Goal: Task Accomplishment & Management: Use online tool/utility

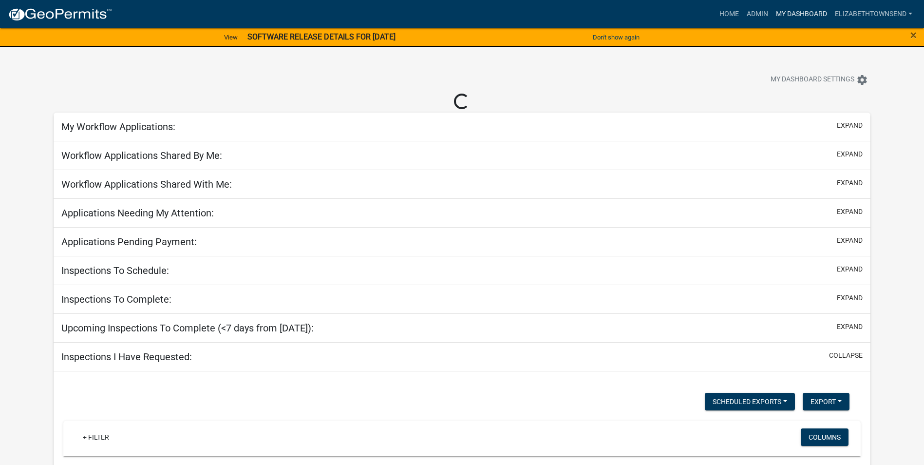
click at [792, 11] on link "My Dashboard" at bounding box center [801, 14] width 59 height 19
select select "3: 100"
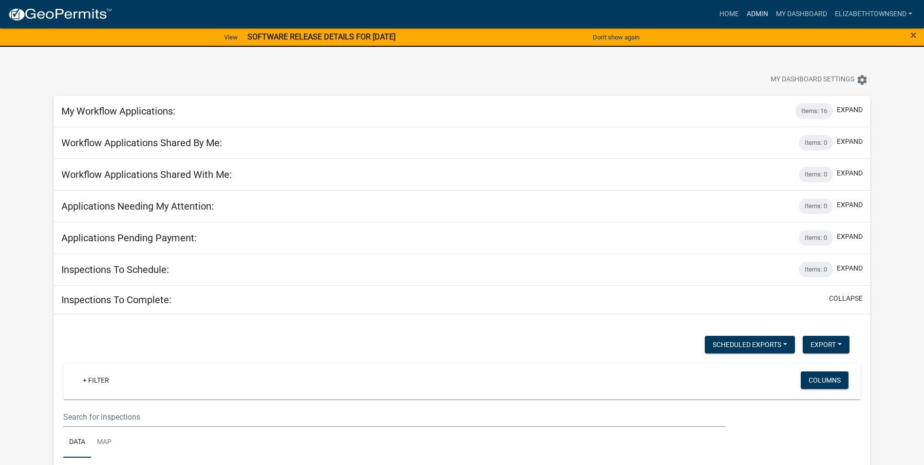
click at [758, 12] on link "Admin" at bounding box center [757, 14] width 29 height 19
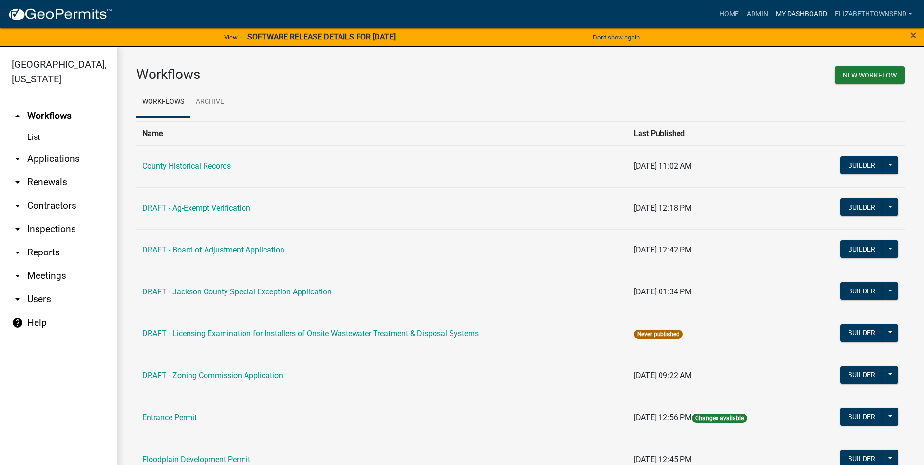
click at [793, 11] on link "My Dashboard" at bounding box center [801, 14] width 59 height 19
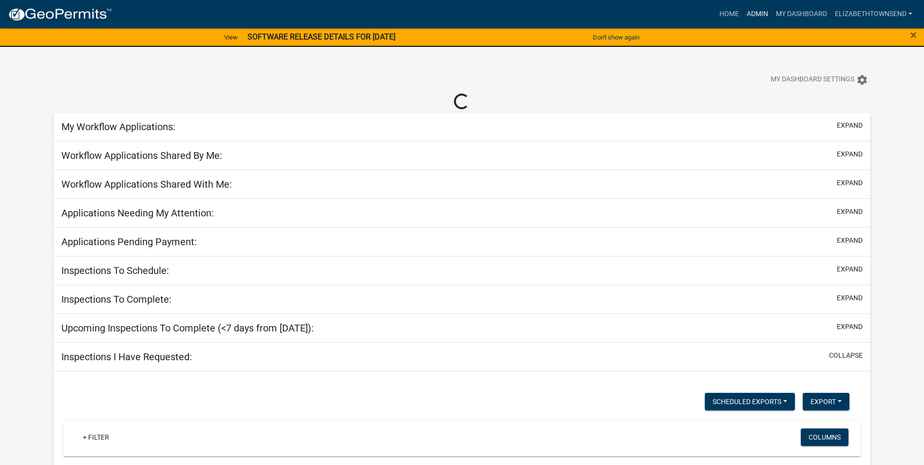
select select "3: 100"
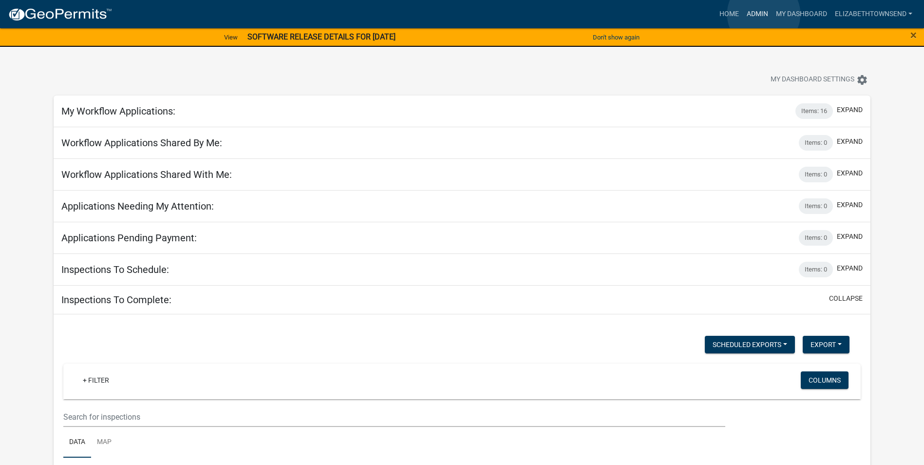
click at [764, 14] on link "Admin" at bounding box center [757, 14] width 29 height 19
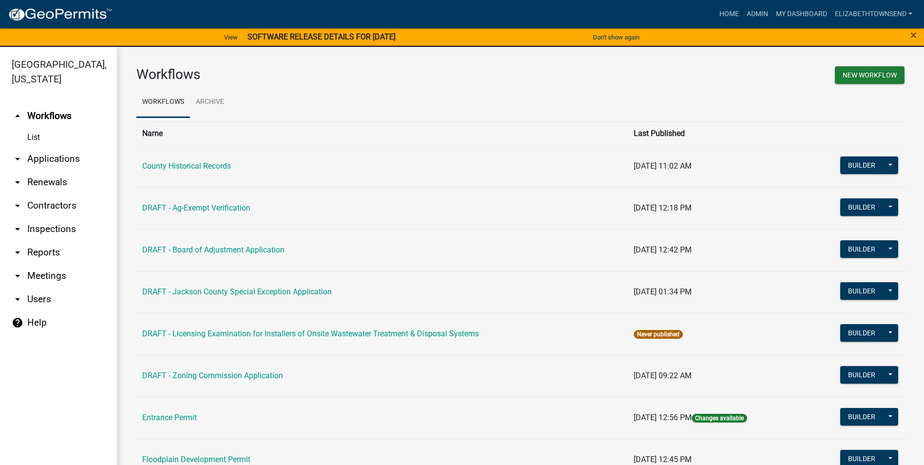
click at [34, 128] on link "List" at bounding box center [58, 137] width 117 height 19
click at [40, 147] on link "arrow_drop_down Applications" at bounding box center [58, 158] width 117 height 23
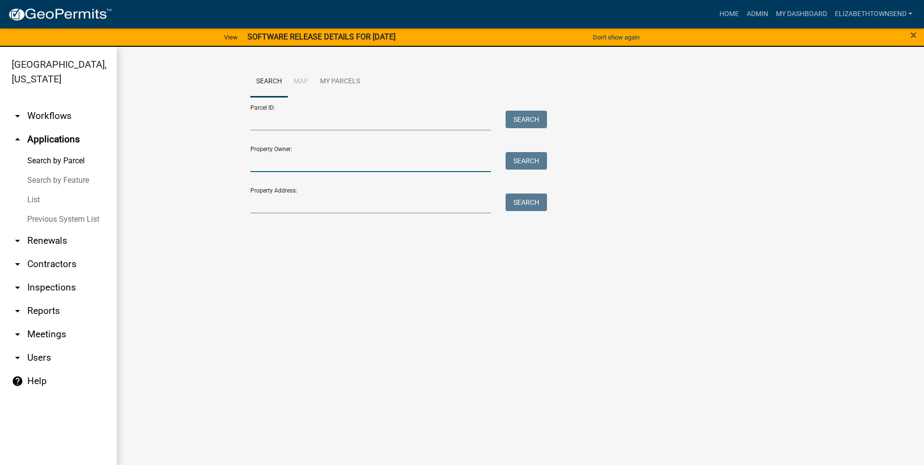
click at [267, 164] on input "Property Owner:" at bounding box center [370, 162] width 241 height 20
type input "[PERSON_NAME]"
click at [39, 170] on link "Search by Feature" at bounding box center [58, 179] width 117 height 19
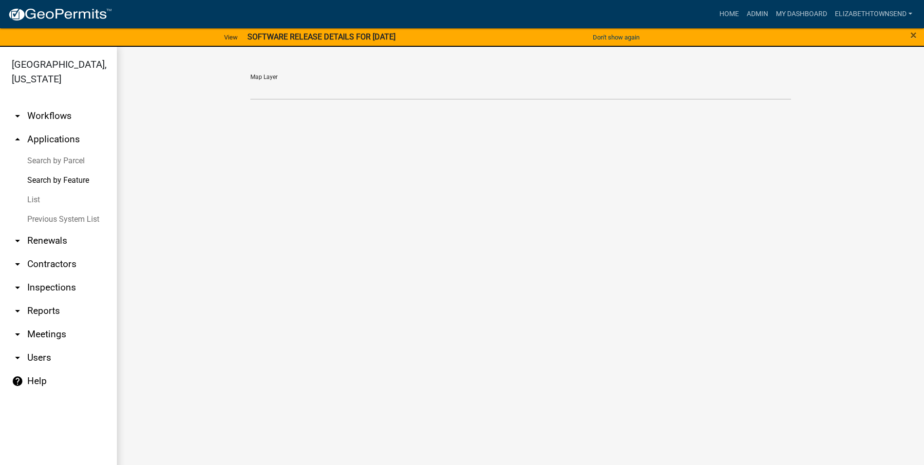
click at [33, 190] on link "List" at bounding box center [58, 199] width 117 height 19
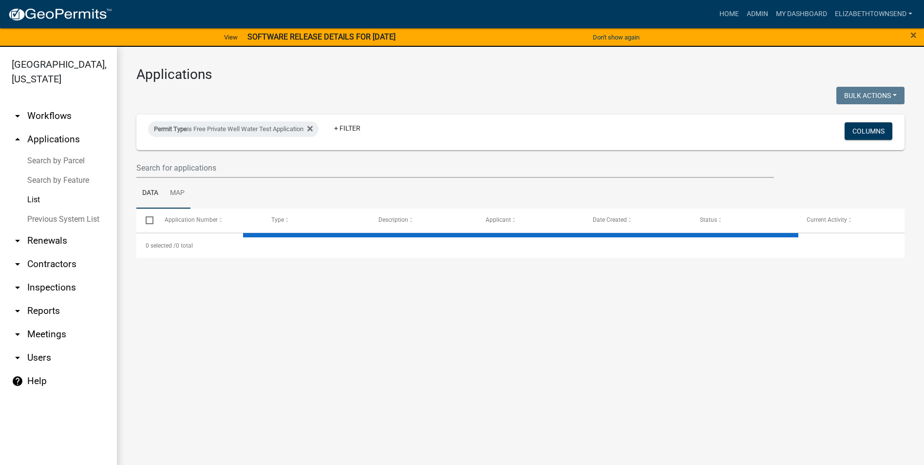
select select "3: 100"
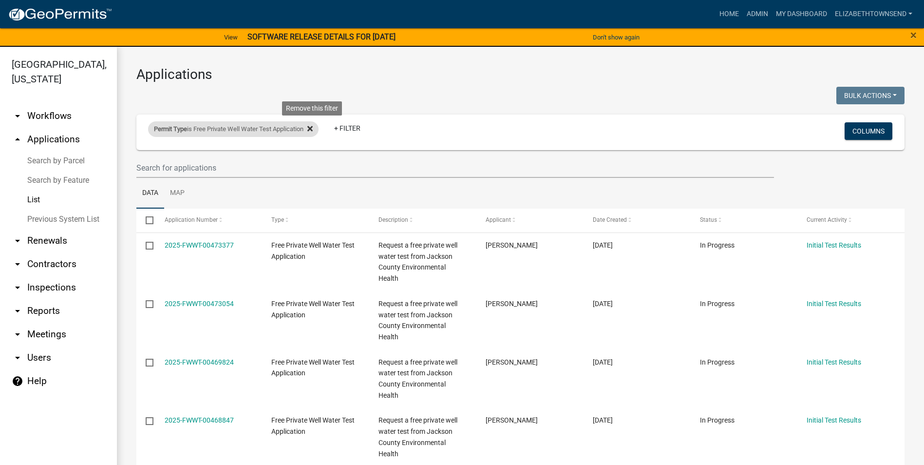
click at [312, 129] on icon at bounding box center [309, 129] width 5 height 8
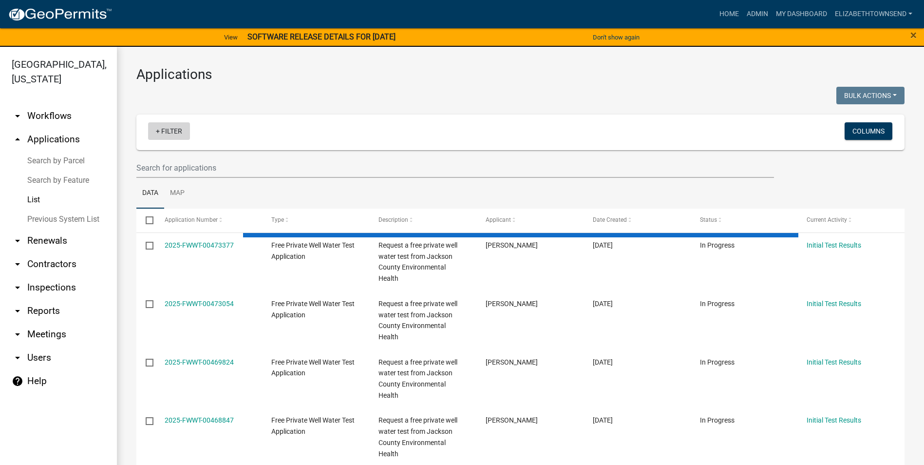
click at [163, 128] on link "+ Filter" at bounding box center [169, 131] width 42 height 18
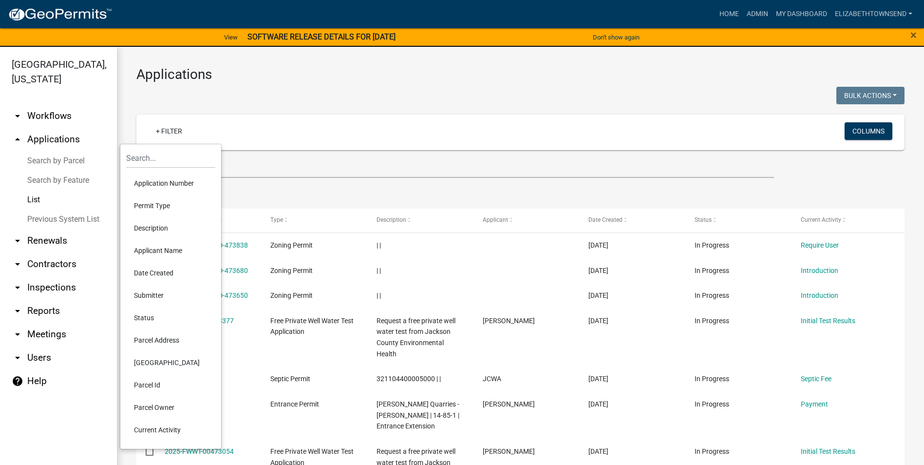
click at [165, 227] on li "Description" at bounding box center [170, 228] width 89 height 22
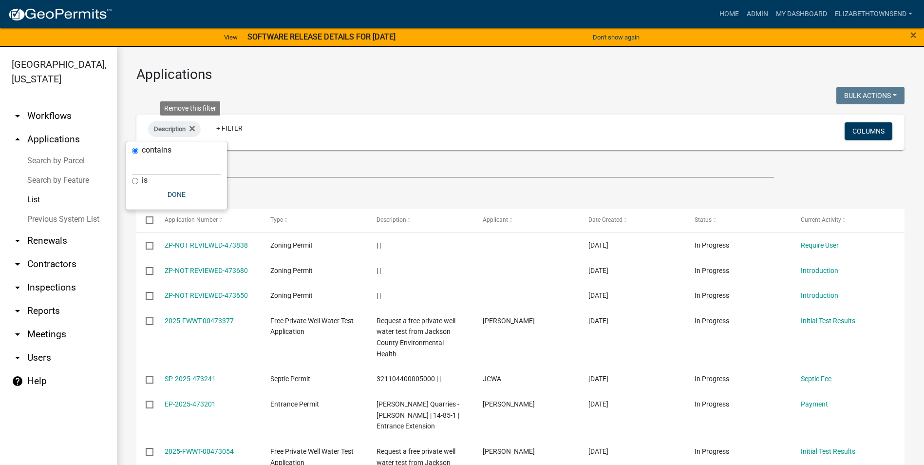
click at [194, 127] on icon at bounding box center [191, 128] width 5 height 5
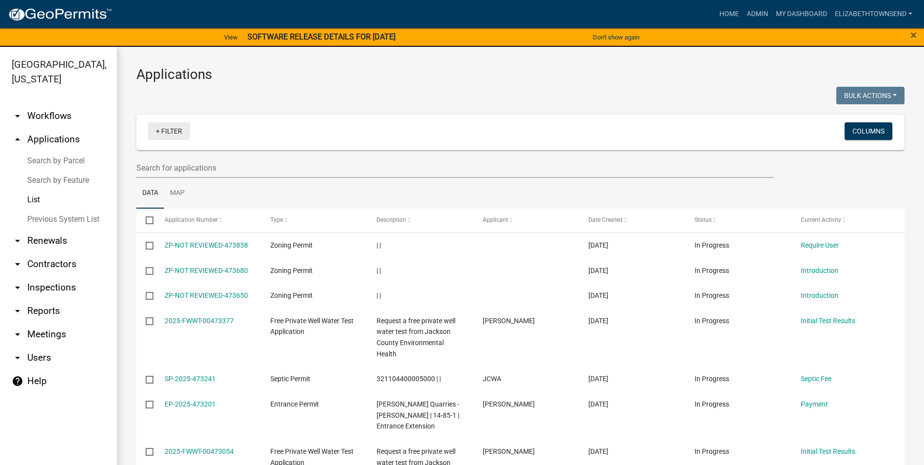
click at [184, 133] on link "+ Filter" at bounding box center [169, 131] width 42 height 18
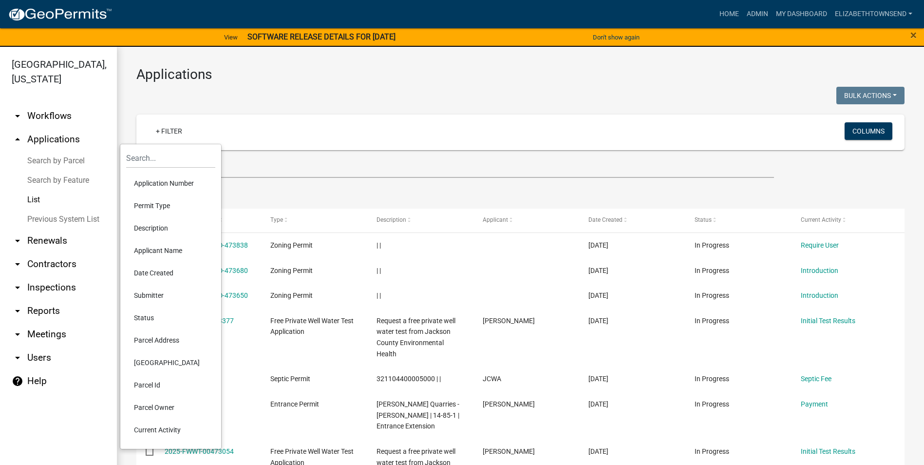
click at [159, 206] on li "Permit Type" at bounding box center [170, 205] width 89 height 22
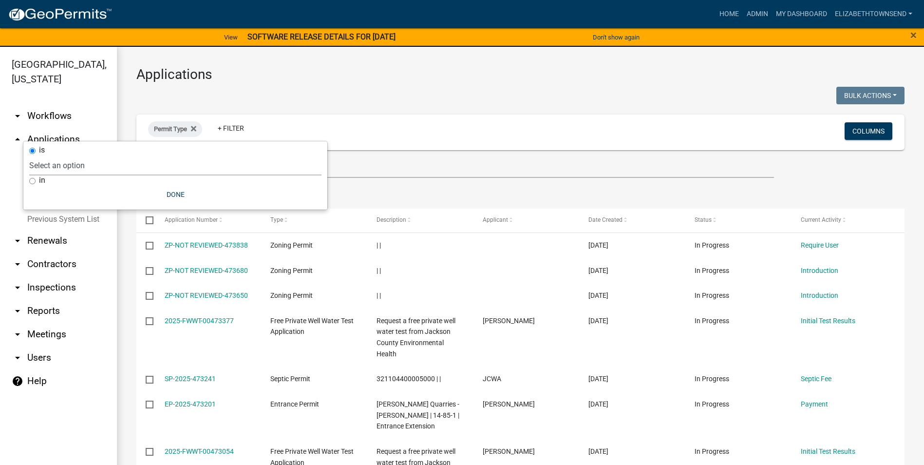
click at [95, 164] on select "Select an option County Historical Records DRAFT - Ag-Exempt Verification DRAFT…" at bounding box center [175, 165] width 292 height 20
select select "00c8d5c9-54c6-4a9d-979b-504790a05259"
click at [52, 155] on select "Select an option County Historical Records DRAFT - Ag-Exempt Verification DRAFT…" at bounding box center [175, 165] width 292 height 20
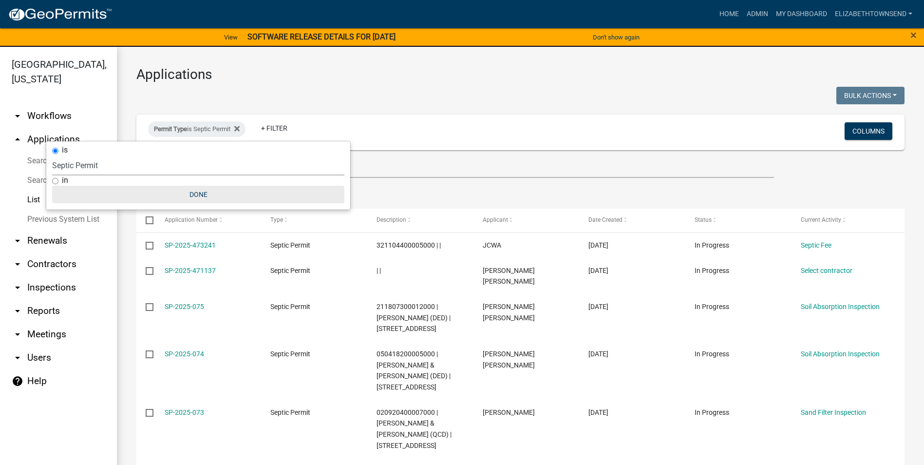
click at [205, 195] on button "Done" at bounding box center [198, 195] width 292 height 18
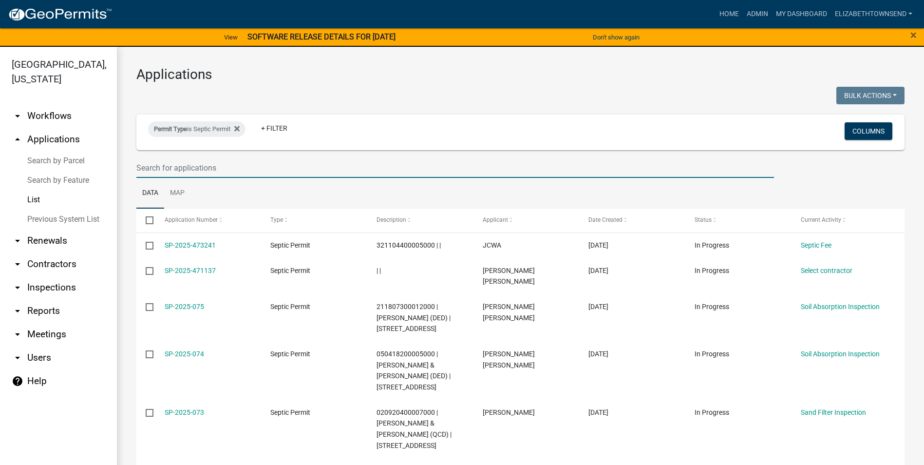
click at [246, 173] on input "text" at bounding box center [455, 168] width 638 height 20
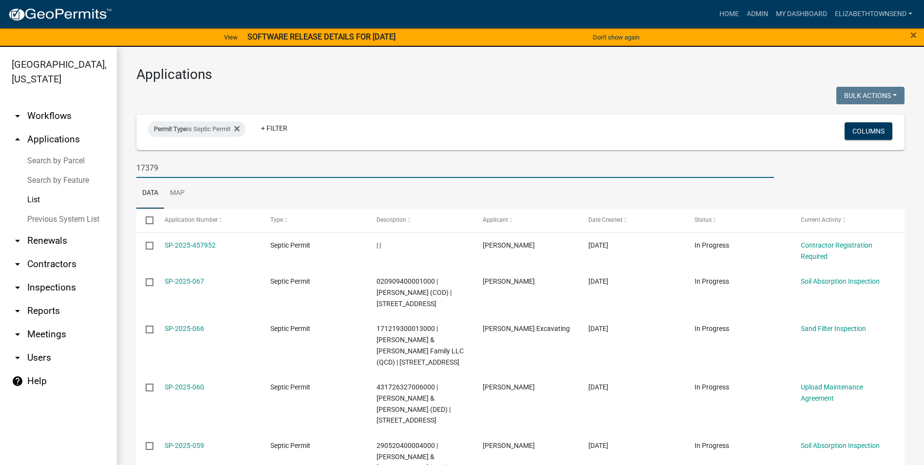
type input "17379"
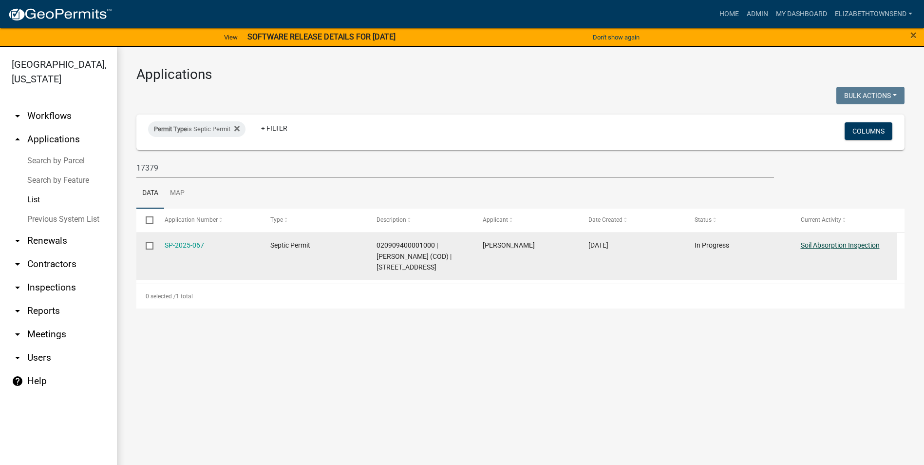
click at [824, 242] on link "Soil Absorption Inspection" at bounding box center [840, 245] width 79 height 8
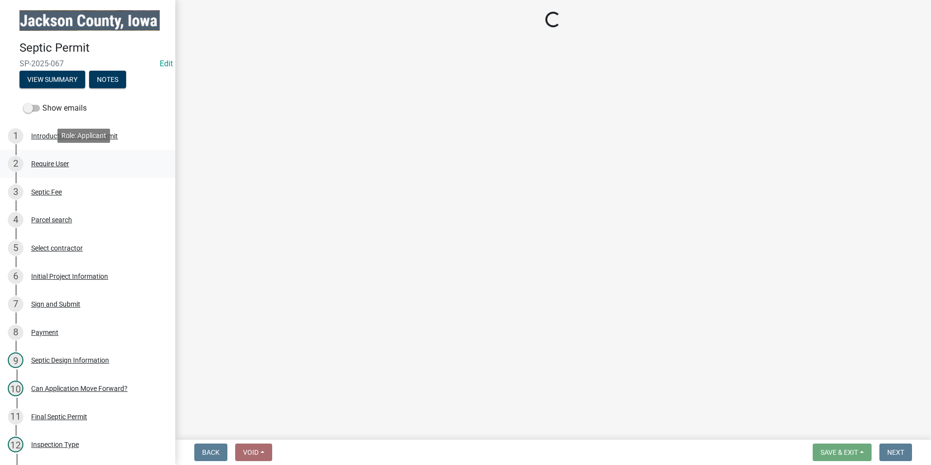
select select "8b01e099-4a24-4825-befa-1c944ae133b5"
select select "a3873a1b-6e26-41c8-b1e9-189df5d0ae8c"
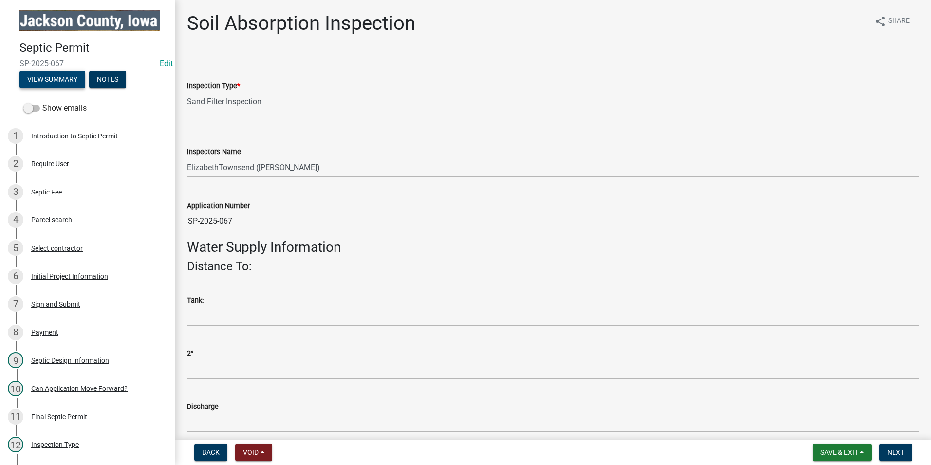
click at [67, 81] on button "View Summary" at bounding box center [52, 80] width 66 height 18
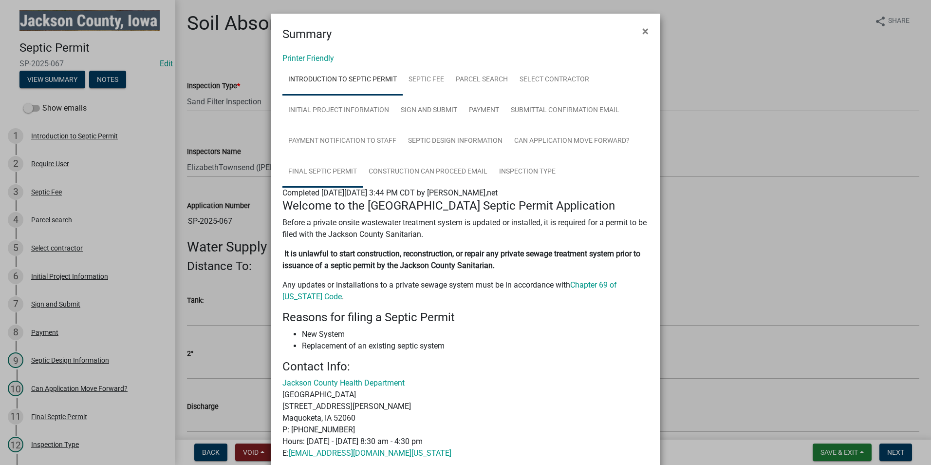
click at [310, 170] on link "Final Septic Permit" at bounding box center [323, 171] width 80 height 31
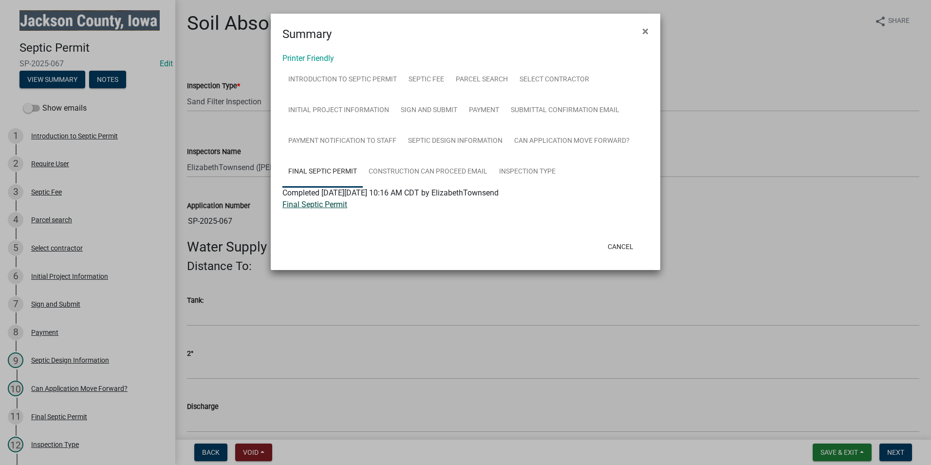
click at [299, 204] on link "Final Septic Permit" at bounding box center [315, 204] width 65 height 9
